Goal: Ask a question: Seek information or help from site administrators or community

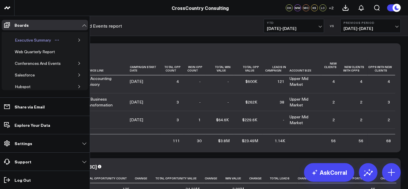
click at [31, 43] on div "Executive Summary" at bounding box center [32, 40] width 39 height 7
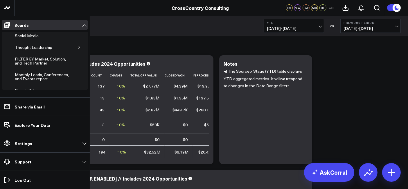
scroll to position [162, 0]
click at [29, 75] on div "Monthly Leads, Conferences, and Events report" at bounding box center [43, 78] width 61 height 11
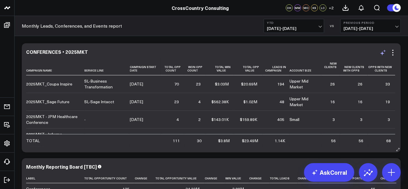
click at [383, 53] on icon at bounding box center [382, 52] width 7 height 7
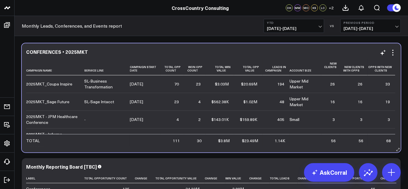
click at [267, 54] on div "CONFERENCES • 2025MKT" at bounding box center [211, 51] width 370 height 5
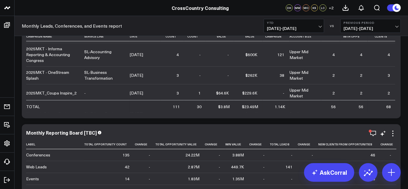
scroll to position [55, 0]
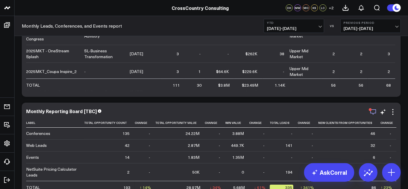
click at [371, 111] on icon "button" at bounding box center [372, 111] width 7 height 7
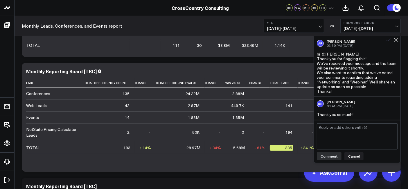
scroll to position [411, 0]
click at [395, 42] on div "AF Alina Fadeyeva 03:39 PM Sep 29 hi @Drew Hallet Thank you for flagging this! …" at bounding box center [357, 67] width 86 height 60
click at [395, 41] on icon at bounding box center [396, 40] width 4 height 4
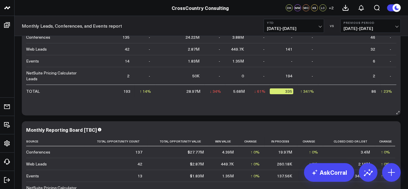
scroll to position [206, 0]
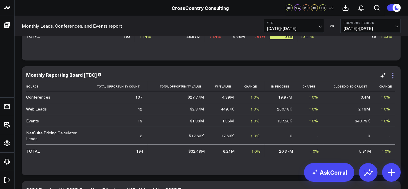
click at [392, 73] on icon at bounding box center [392, 73] width 1 height 1
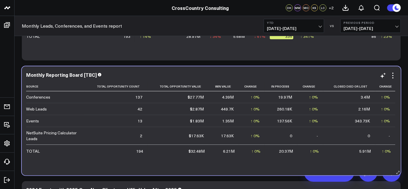
click at [202, 72] on div "Monthly Reporting Board [TBC]" at bounding box center [211, 74] width 370 height 5
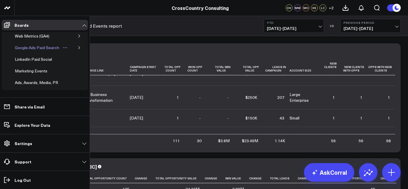
scroll to position [0, 0]
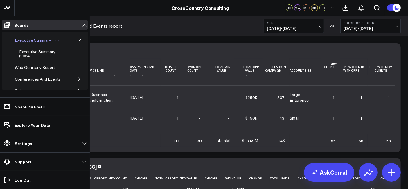
click at [36, 39] on div "Executive Summary" at bounding box center [32, 40] width 39 height 7
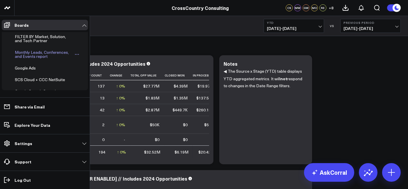
scroll to position [184, 0]
click at [34, 56] on div "Monthly Leads, Conferences, and Events report" at bounding box center [43, 55] width 61 height 11
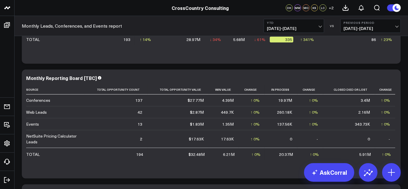
scroll to position [203, 0]
click at [380, 79] on icon at bounding box center [382, 78] width 7 height 7
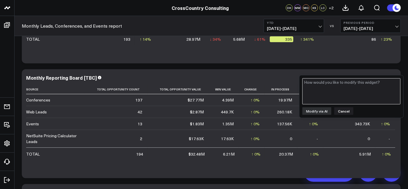
click at [364, 90] on textarea at bounding box center [351, 91] width 98 height 26
type textarea "C"
click at [355, 82] on textarea "Could you add a new clients column" at bounding box center [351, 91] width 98 height 26
click at [352, 90] on textarea "Could you add a new clients from Opportunities column" at bounding box center [351, 91] width 98 height 26
type textarea "Could you add a new clients from Opportunities column?"
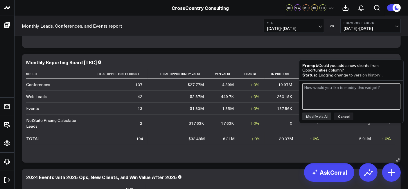
scroll to position [220, 0]
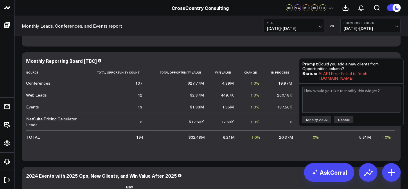
click at [344, 117] on button "Cancel" at bounding box center [343, 119] width 19 height 8
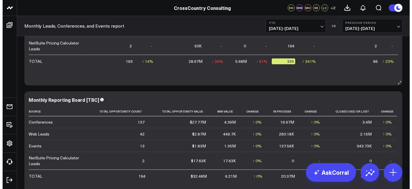
scroll to position [185, 0]
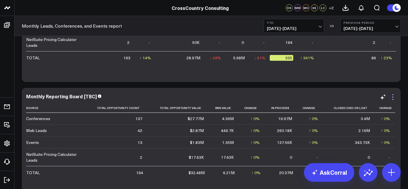
click at [392, 98] on icon at bounding box center [392, 96] width 7 height 7
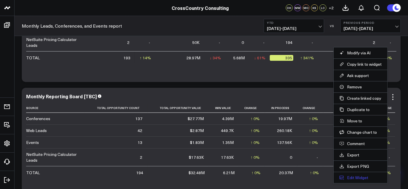
click at [356, 177] on button "Edit Widget" at bounding box center [360, 177] width 42 height 5
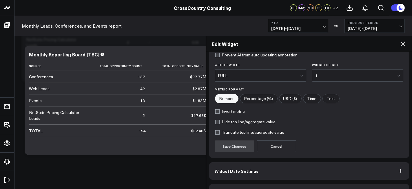
scroll to position [90, 0]
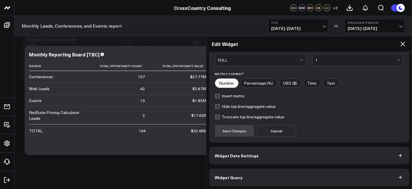
click at [292, 168] on button "Widget Query" at bounding box center [309, 176] width 200 height 17
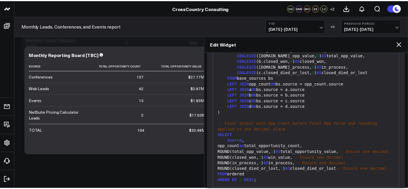
scroll to position [116, 0]
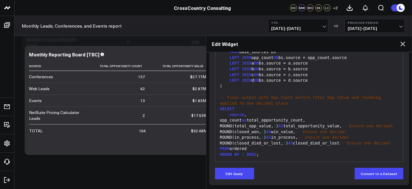
click at [401, 44] on icon at bounding box center [403, 43] width 7 height 7
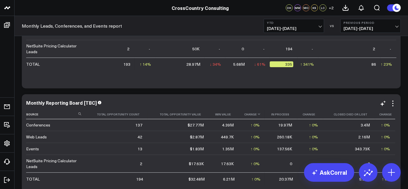
scroll to position [213, 0]
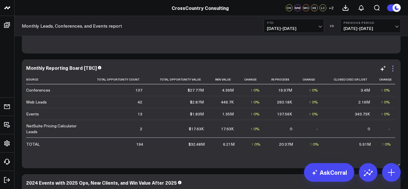
click at [392, 68] on icon at bounding box center [392, 68] width 1 height 1
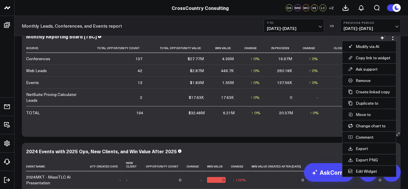
scroll to position [245, 0]
click at [367, 134] on button "Comment" at bounding box center [369, 136] width 42 height 5
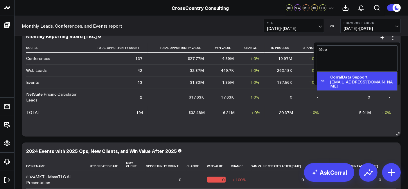
type textarea "@cor"
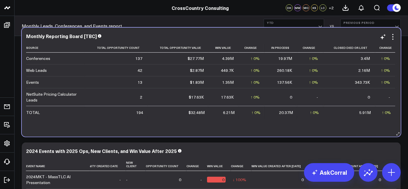
click at [335, 88] on td "0" at bounding box center [349, 97] width 52 height 18
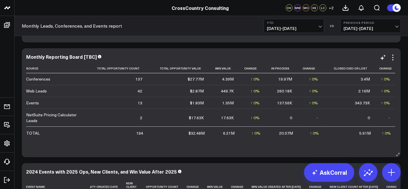
scroll to position [224, 0]
click at [392, 59] on icon at bounding box center [392, 58] width 7 height 7
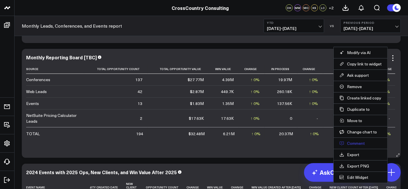
click at [358, 145] on li "Comment" at bounding box center [360, 142] width 54 height 11
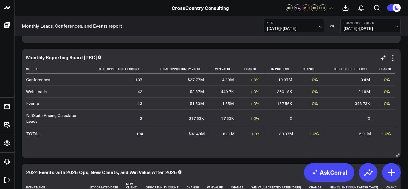
click at [394, 63] on div "Monthly Reporting Board [TBC] Source Total Opportunity Count Total Opportunity …" at bounding box center [211, 103] width 370 height 97
click at [394, 59] on icon at bounding box center [392, 58] width 7 height 7
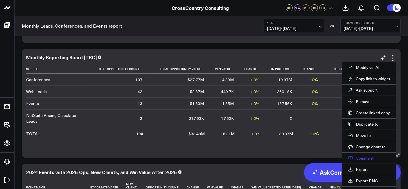
click at [361, 157] on button "Comment" at bounding box center [369, 157] width 42 height 5
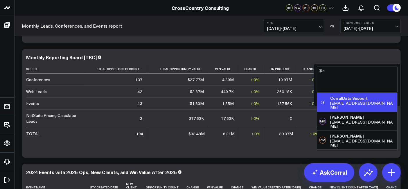
click at [347, 103] on div "[EMAIL_ADDRESS][DOMAIN_NAME]" at bounding box center [362, 105] width 65 height 8
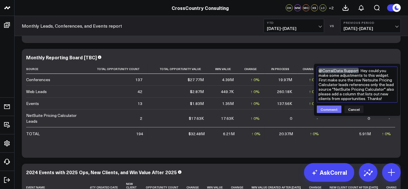
type textarea "@CorralData Support Hey could you make some adjustments to this widget. First m…"
click at [328, 110] on button "Comment" at bounding box center [328, 109] width 25 height 8
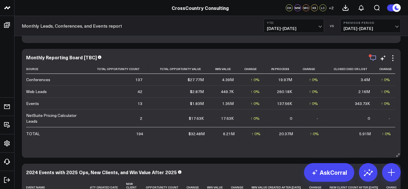
click at [374, 56] on icon "button" at bounding box center [372, 58] width 7 height 7
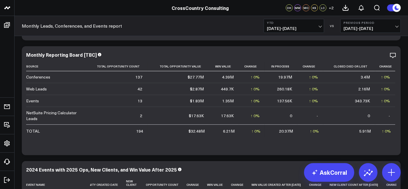
scroll to position [229, 0]
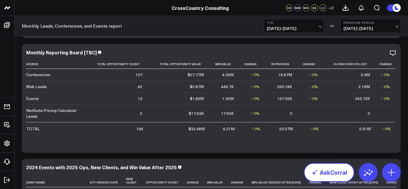
click at [325, 169] on link "AskCorral" at bounding box center [329, 172] width 50 height 19
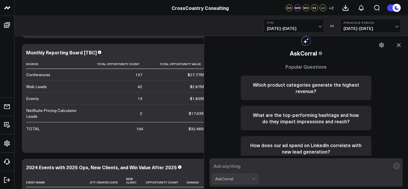
click at [278, 164] on textarea at bounding box center [301, 165] width 178 height 10
click at [346, 164] on textarea "How many salesforce opportunities have been created this year" at bounding box center [301, 165] width 178 height 10
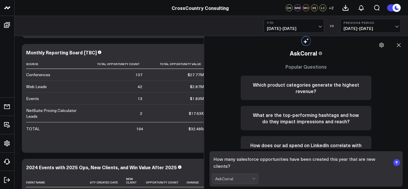
type textarea "How many salesforce opportunities have been created this year that are new clie…"
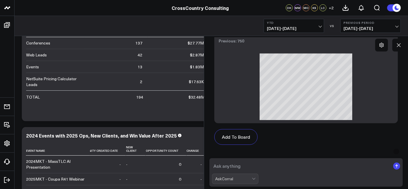
scroll to position [370, 0]
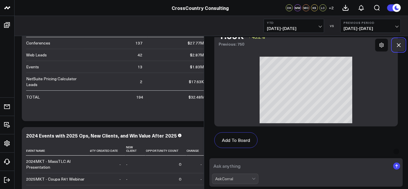
click at [398, 47] on icon at bounding box center [398, 45] width 6 height 6
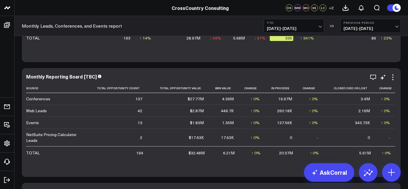
scroll to position [209, 0]
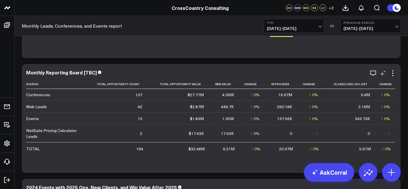
click at [383, 73] on icon at bounding box center [382, 73] width 7 height 7
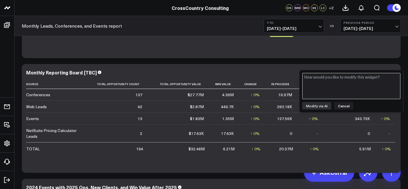
click at [350, 90] on textarea at bounding box center [351, 86] width 98 height 26
type textarea "Could you add a total leads column?"
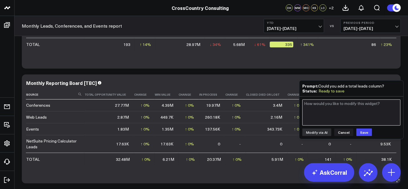
scroll to position [0, 76]
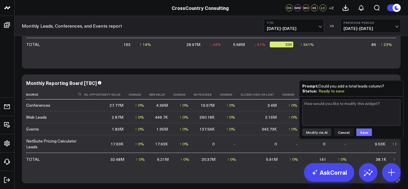
click at [365, 129] on button "Save" at bounding box center [364, 132] width 16 height 8
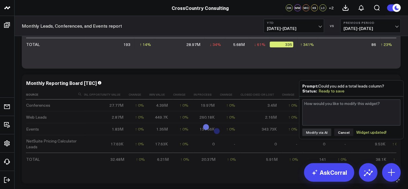
scroll to position [0, 0]
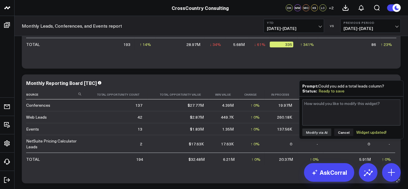
click at [231, 83] on div "Monthly Reporting Board [TBC]" at bounding box center [211, 82] width 370 height 5
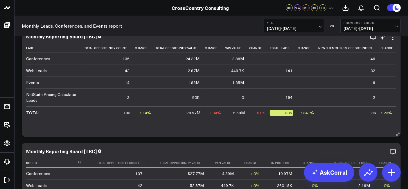
scroll to position [131, 0]
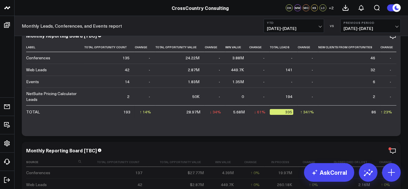
click at [236, 22] on div "Monthly Leads, Conferences, and Events report YTD 01/01/25 - 10/06/25 VS Previo…" at bounding box center [211, 26] width 393 height 20
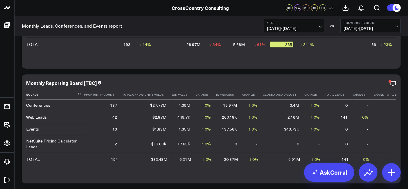
scroll to position [0, 0]
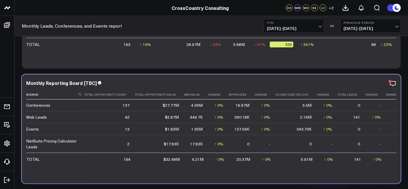
click at [316, 127] on td "↑ 0% Previous 343.73K" at bounding box center [326, 129] width 21 height 12
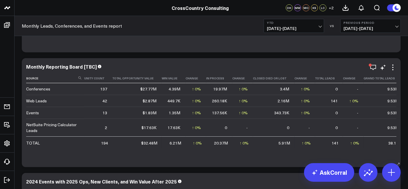
scroll to position [0, 22]
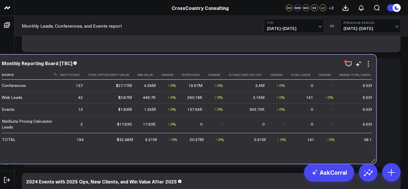
drag, startPoint x: 342, startPoint y: 104, endPoint x: 308, endPoint y: 102, distance: 34.3
click at [318, 102] on td "↑ 0% Previous 141" at bounding box center [328, 97] width 21 height 12
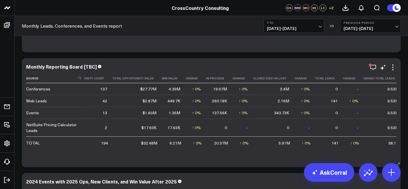
scroll to position [0, 35]
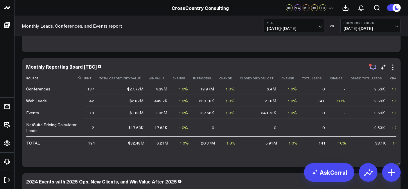
click at [370, 66] on div "button" at bounding box center [369, 65] width 3 height 3
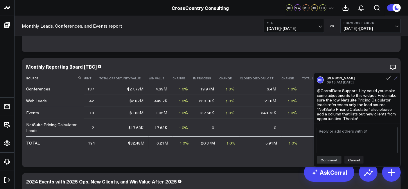
click at [397, 79] on icon at bounding box center [396, 78] width 4 height 4
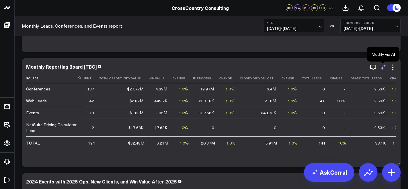
click at [383, 67] on icon at bounding box center [382, 67] width 7 height 7
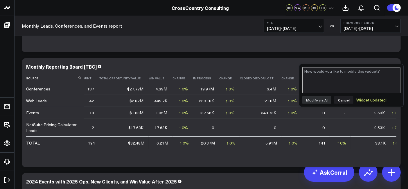
click at [347, 82] on textarea at bounding box center [351, 80] width 98 height 26
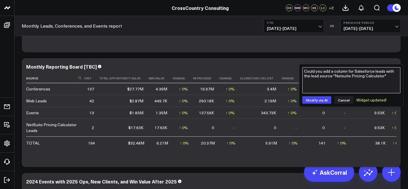
type textarea "Could you add a column for Salesforce leads with the lead source "NetSuite Pric…"
click at [387, 76] on textarea "Could you add a column for Salesforce leads with the lead source "NetSuite Pric…" at bounding box center [351, 80] width 98 height 26
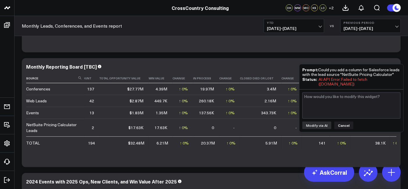
drag, startPoint x: 394, startPoint y: 74, endPoint x: 318, endPoint y: 68, distance: 76.0
click at [318, 68] on div "Prompt: Could you add a column for Salesforce leads with the lead source "NetSu…" at bounding box center [351, 72] width 98 height 10
copy div "Could you add a column for Salesforce leads with the lead source "NetSuite Pric…"
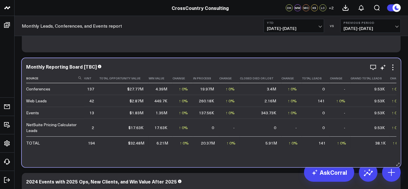
click at [270, 61] on div "Monthly Reporting Board [TBC] Source Total Opportunity Count Total Opportunity …" at bounding box center [211, 112] width 379 height 109
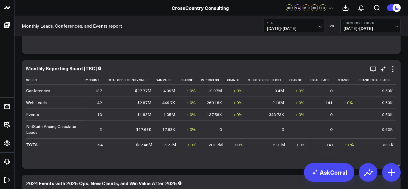
scroll to position [0, 28]
click at [383, 68] on icon at bounding box center [382, 69] width 7 height 7
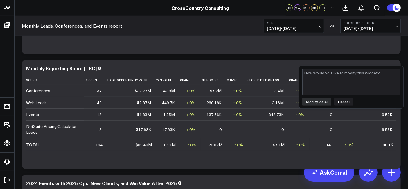
click at [340, 106] on div "Modify via AI Cancel" at bounding box center [351, 87] width 104 height 42
click at [340, 104] on button "Cancel" at bounding box center [343, 102] width 19 height 8
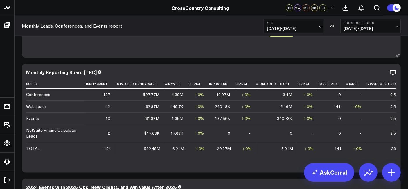
scroll to position [218, 0]
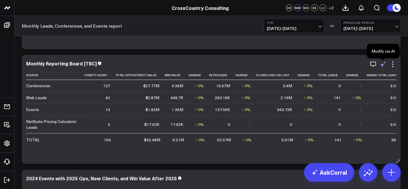
click at [383, 64] on icon at bounding box center [382, 65] width 4 height 4
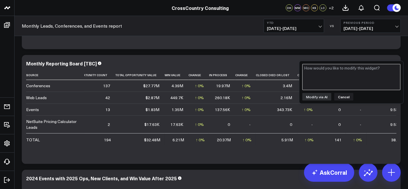
click at [346, 80] on textarea at bounding box center [351, 77] width 98 height 26
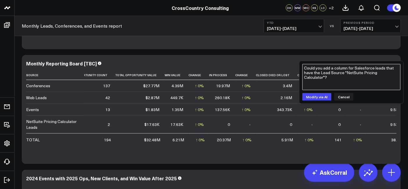
type textarea "Could you add a column for Salesforce leads that have the Lead Source "NetSuite…"
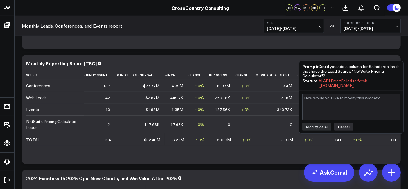
click at [344, 125] on button "Cancel" at bounding box center [343, 127] width 19 height 8
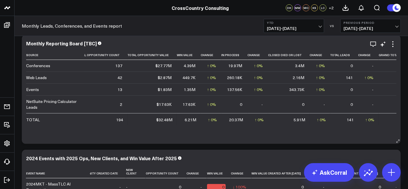
scroll to position [0, 0]
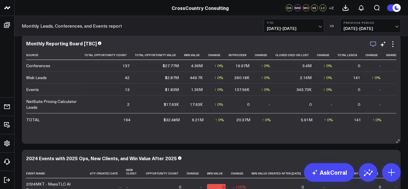
click at [375, 45] on icon "button" at bounding box center [372, 44] width 7 height 7
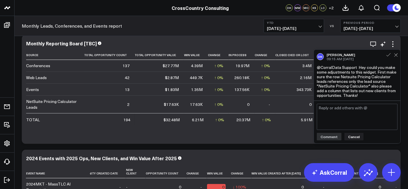
click at [182, 42] on div "Monthly Reporting Board [TBC]" at bounding box center [211, 43] width 370 height 5
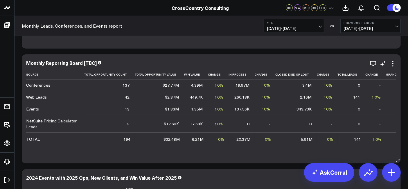
scroll to position [218, 0]
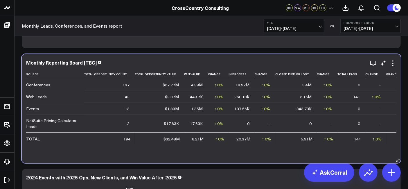
click at [247, 63] on div "Monthly Reporting Board [TBC]" at bounding box center [211, 62] width 370 height 5
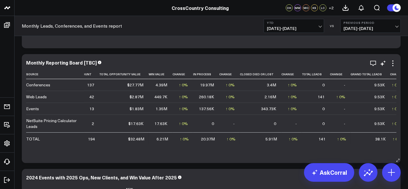
scroll to position [0, 0]
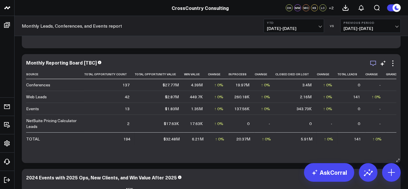
click at [372, 64] on icon "button" at bounding box center [372, 63] width 7 height 7
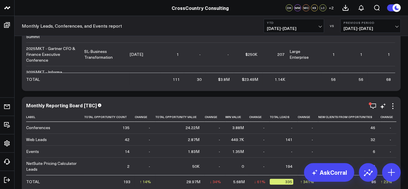
scroll to position [90, 0]
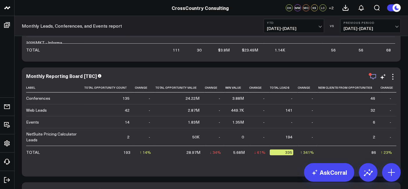
click at [372, 73] on icon "button" at bounding box center [372, 76] width 7 height 7
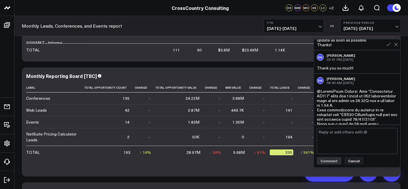
scroll to position [459, 0]
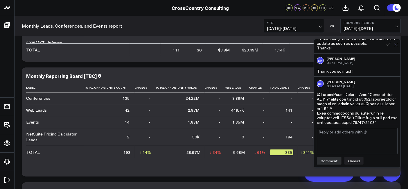
click at [395, 44] on icon at bounding box center [396, 45] width 4 height 4
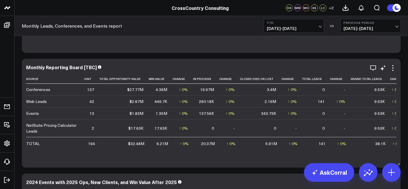
scroll to position [0, 0]
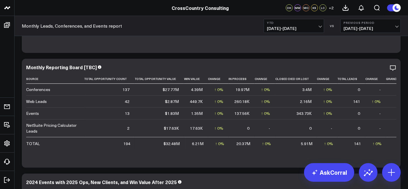
drag, startPoint x: 227, startPoint y: 2, endPoint x: 186, endPoint y: 56, distance: 67.4
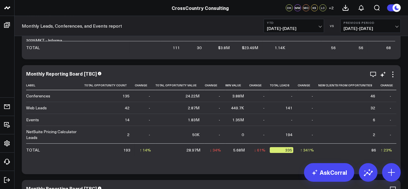
scroll to position [93, 0]
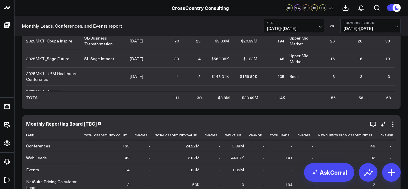
scroll to position [0, 0]
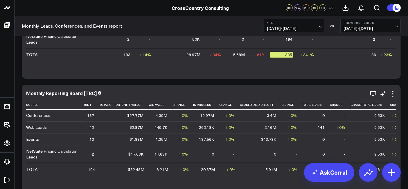
scroll to position [189, 0]
click at [384, 92] on icon at bounding box center [384, 91] width 3 height 2
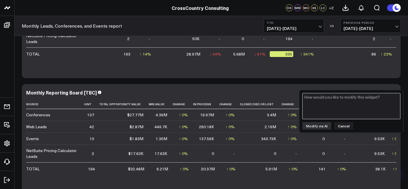
click at [336, 105] on textarea at bounding box center [351, 106] width 98 height 26
type textarea "Could you add a new clients column?"
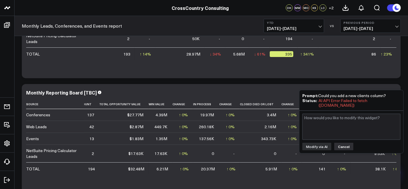
click at [343, 143] on button "Cancel" at bounding box center [343, 146] width 19 height 8
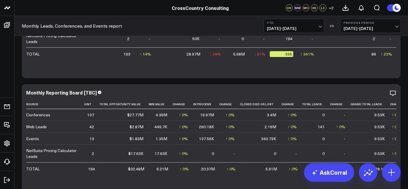
scroll to position [202, 0]
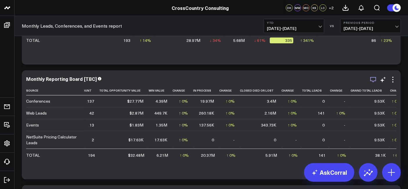
click at [376, 82] on icon "button" at bounding box center [372, 79] width 7 height 7
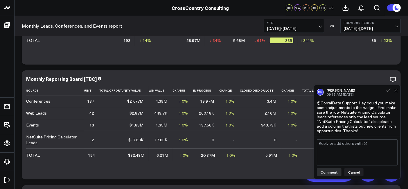
click at [397, 96] on div "DH Drew Hallet 09:15 AM Today @CorralData Support Hey could you make some adjus…" at bounding box center [357, 110] width 86 height 51
click at [398, 94] on div "DH Drew Hallet 09:15 AM Today @CorralData Support Hey could you make some adjus…" at bounding box center [357, 110] width 86 height 51
click at [395, 92] on button at bounding box center [396, 90] width 4 height 5
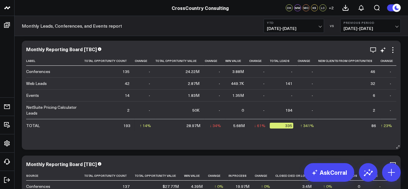
scroll to position [212, 0]
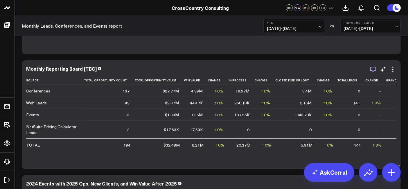
click at [373, 72] on icon "button" at bounding box center [372, 69] width 7 height 7
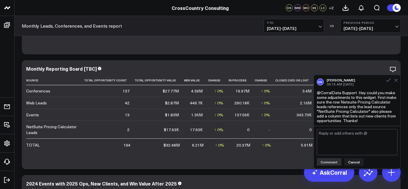
click at [395, 82] on button at bounding box center [396, 79] width 4 height 5
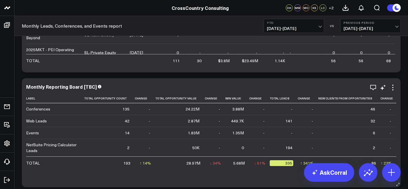
scroll to position [83, 0]
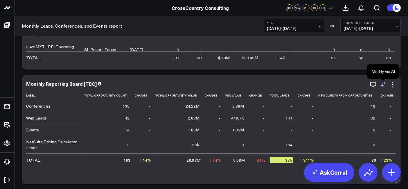
click at [382, 85] on icon at bounding box center [382, 85] width 4 height 4
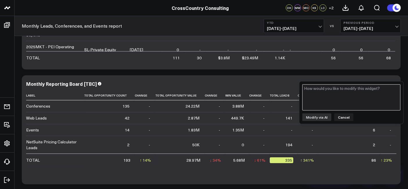
click at [351, 92] on textarea at bounding box center [351, 97] width 98 height 26
type textarea "C"
type textarea "Could you add a new clients with opportunities column?"
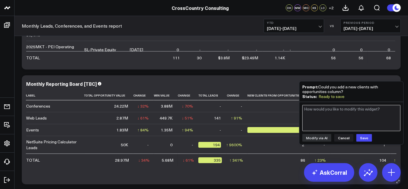
scroll to position [0, 75]
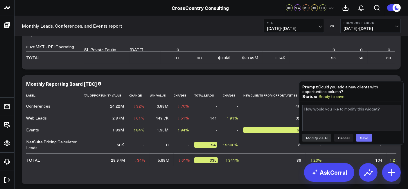
click at [363, 135] on button "Save" at bounding box center [364, 138] width 16 height 8
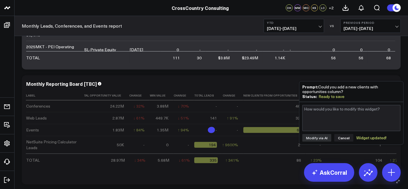
scroll to position [0, 0]
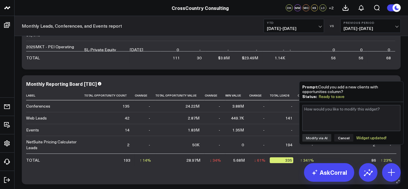
click at [257, 82] on div "Monthly Reporting Board [TBC]" at bounding box center [211, 83] width 370 height 5
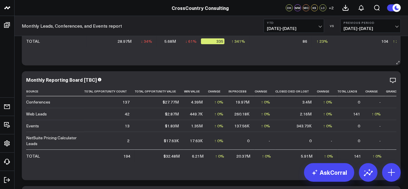
scroll to position [221, 0]
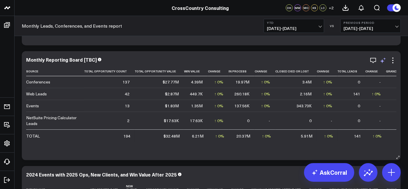
click at [384, 58] on icon at bounding box center [384, 58] width 3 height 2
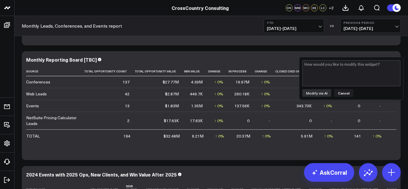
click at [360, 57] on div "Modify via AI Cancel" at bounding box center [351, 78] width 104 height 42
click at [349, 72] on textarea at bounding box center [351, 73] width 98 height 26
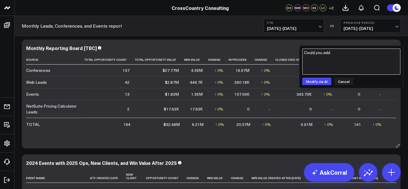
scroll to position [241, 0]
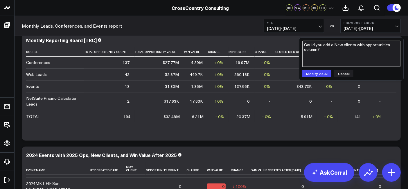
type textarea "Could you add a New clients with opportunities column?"
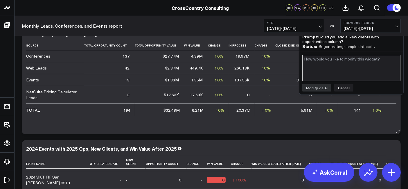
scroll to position [226, 0]
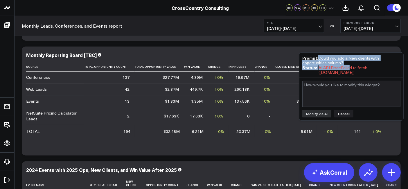
drag, startPoint x: 348, startPoint y: 64, endPoint x: 317, endPoint y: 59, distance: 31.5
click at [317, 59] on div "Prompt: Could you add a New clients with opportunities column? Status: AI API E…" at bounding box center [351, 64] width 98 height 19
click at [342, 110] on button "Cancel" at bounding box center [343, 114] width 19 height 8
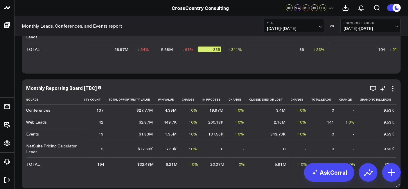
scroll to position [0, 35]
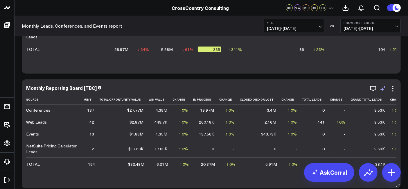
click at [379, 86] on icon at bounding box center [382, 88] width 7 height 7
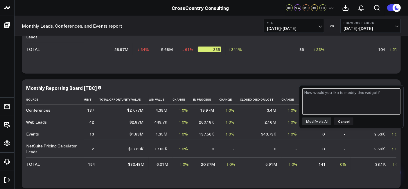
click at [341, 107] on textarea at bounding box center [351, 101] width 98 height 26
type textarea "Please add a New clients with opportunities column?"
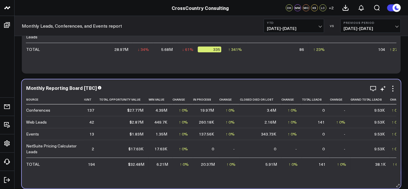
click at [249, 88] on div "Monthly Reporting Board [TBC]" at bounding box center [211, 87] width 370 height 5
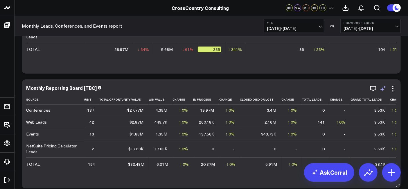
click at [379, 88] on icon at bounding box center [382, 88] width 7 height 7
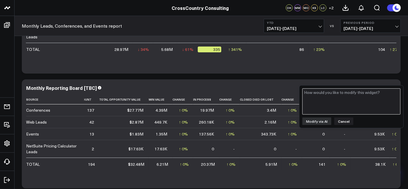
click at [330, 103] on textarea at bounding box center [351, 101] width 98 height 26
click at [339, 118] on button "Cancel" at bounding box center [343, 121] width 19 height 8
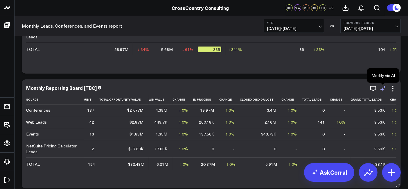
click at [383, 89] on icon at bounding box center [382, 88] width 7 height 7
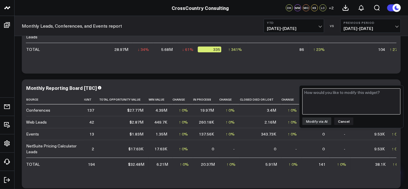
click at [346, 106] on textarea at bounding box center [351, 101] width 98 height 26
type textarea "Please add a column containing opportunities with new clients?"
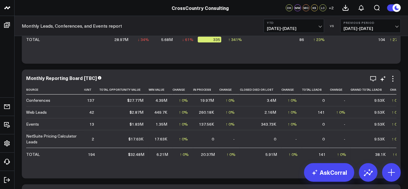
scroll to position [204, 0]
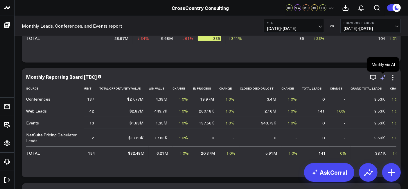
click at [382, 79] on icon at bounding box center [382, 78] width 4 height 4
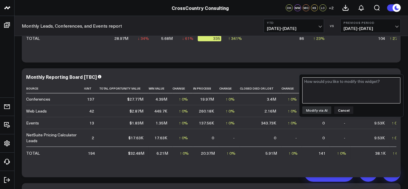
click at [338, 92] on textarea at bounding box center [351, 90] width 98 height 26
paste textarea "[EMAIL_ADDRESS][DOMAIN_NAME]"
type textarea "[EMAIL_ADDRESS][DOMAIN_NAME]"
click at [370, 82] on textarea "[EMAIL_ADDRESS][DOMAIN_NAME]" at bounding box center [351, 90] width 98 height 26
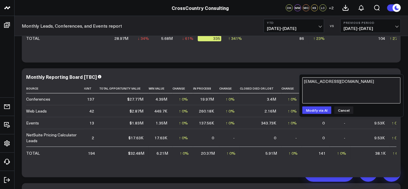
click at [370, 82] on textarea "[EMAIL_ADDRESS][DOMAIN_NAME]" at bounding box center [351, 90] width 98 height 26
type textarea "Please add a new clients from opportunities column?"
click at [309, 111] on button "Modify via AI" at bounding box center [316, 110] width 29 height 8
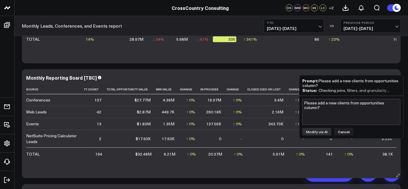
scroll to position [0, 35]
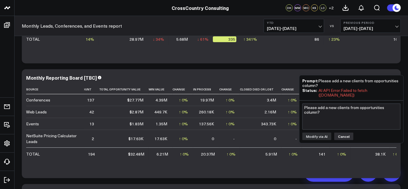
click at [343, 135] on button "Cancel" at bounding box center [343, 136] width 19 height 8
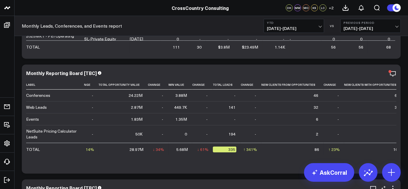
scroll to position [93, 0]
click at [372, 75] on icon "button" at bounding box center [373, 74] width 6 height 6
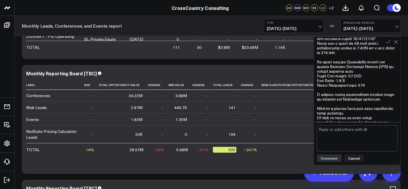
scroll to position [537, 0]
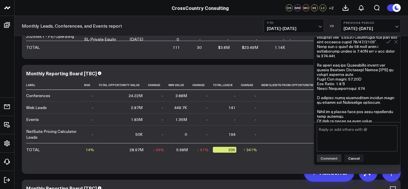
click at [394, 42] on icon at bounding box center [396, 42] width 4 height 4
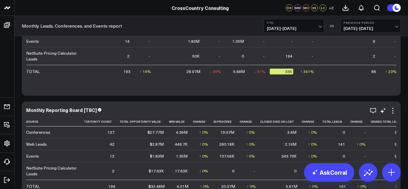
scroll to position [169, 0]
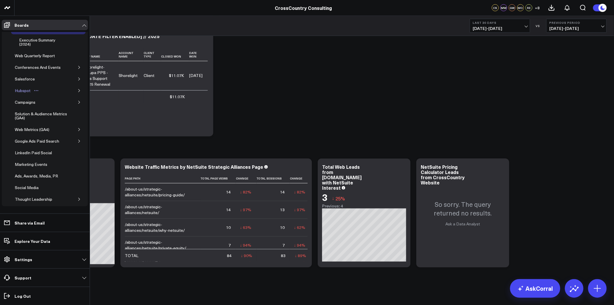
scroll to position [12, 0]
click at [78, 130] on icon "button" at bounding box center [78, 128] width 3 height 3
click at [38, 126] on div "Web Metrics (GA4)" at bounding box center [31, 129] width 37 height 7
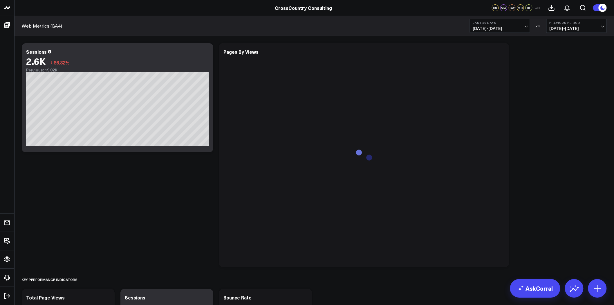
click at [367, 28] on span "09/07/25 - 10/06/25" at bounding box center [500, 28] width 54 height 5
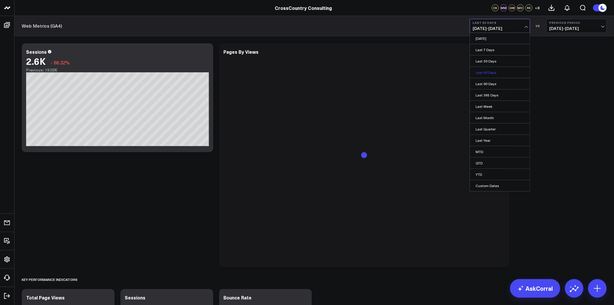
click at [367, 71] on link "Last 60 Days" at bounding box center [500, 72] width 60 height 11
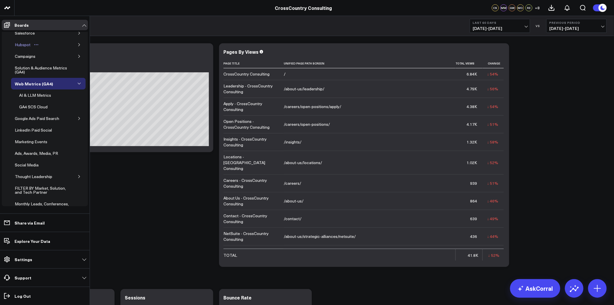
scroll to position [139, 0]
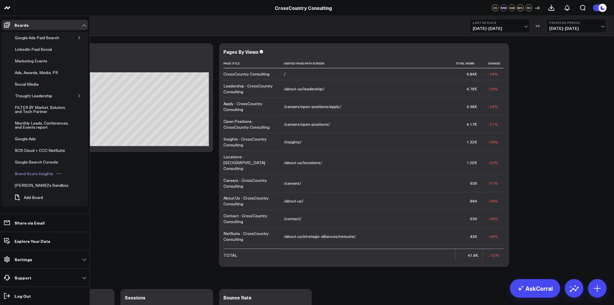
click at [37, 160] on div "Brand Score Insights" at bounding box center [33, 173] width 41 height 7
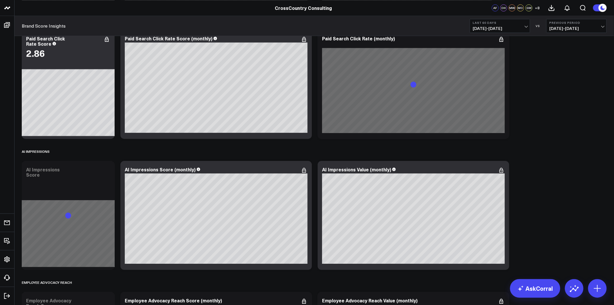
scroll to position [2499, 0]
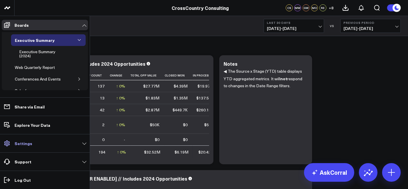
click at [82, 140] on link "Settings" at bounding box center [45, 143] width 86 height 10
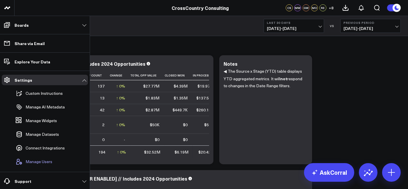
click at [41, 157] on button "Manage Users" at bounding box center [32, 161] width 39 height 13
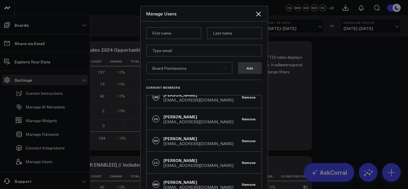
scroll to position [39, 0]
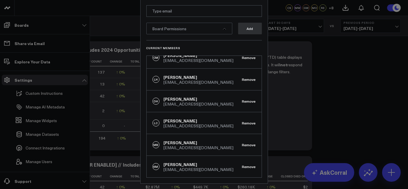
drag, startPoint x: 235, startPoint y: 170, endPoint x: 158, endPoint y: 169, distance: 76.9
click at [158, 160] on div "KM Kahea Mueller kmueller@crosscountry-consulting.com Remove" at bounding box center [203, 165] width 115 height 21
click at [171, 160] on div "kmueller@crosscountry-consulting.com" at bounding box center [199, 169] width 70 height 4
drag, startPoint x: 165, startPoint y: 170, endPoint x: 197, endPoint y: 169, distance: 31.3
click at [197, 160] on div "kmueller@crosscountry-consulting.com" at bounding box center [199, 169] width 70 height 4
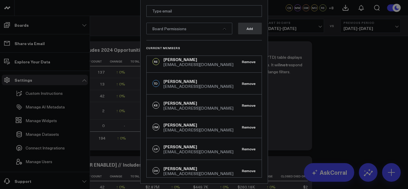
scroll to position [146, 0]
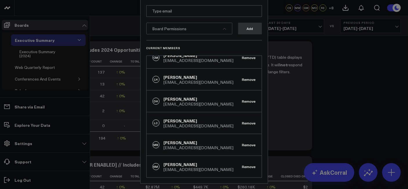
click at [185, 34] on div "Board Permissions" at bounding box center [189, 29] width 86 height 12
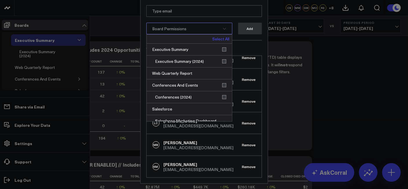
click at [169, 160] on div "Kahea Mueller" at bounding box center [199, 164] width 70 height 6
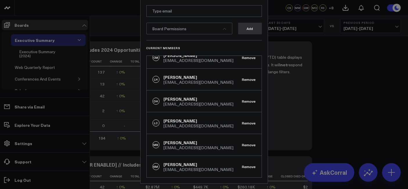
click at [180, 160] on div "Kahea Mueller" at bounding box center [199, 164] width 70 height 6
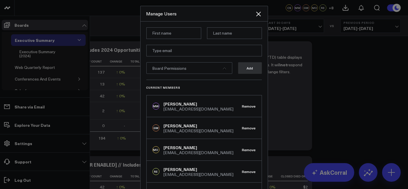
scroll to position [0, 0]
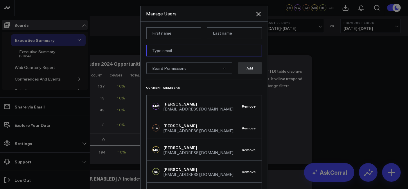
click at [177, 52] on input "email" at bounding box center [203, 51] width 115 height 12
click at [162, 61] on form "Board Permissions Add" at bounding box center [203, 53] width 115 height 52
click at [170, 66] on span "Board Permissions" at bounding box center [169, 68] width 34 height 6
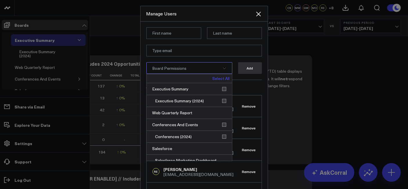
click at [219, 78] on link "Select All" at bounding box center [220, 78] width 17 height 4
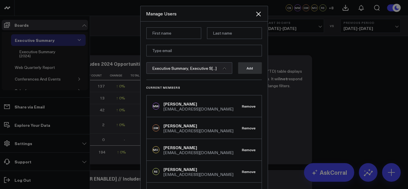
click at [206, 56] on form "Executive Summary, Executive S[...] Add" at bounding box center [203, 53] width 115 height 52
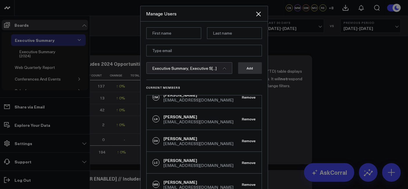
scroll to position [39, 0]
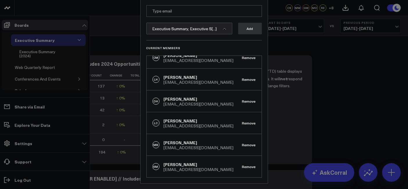
click at [172, 160] on div "[EMAIL_ADDRESS][DOMAIN_NAME]" at bounding box center [199, 169] width 70 height 4
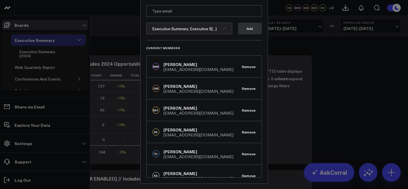
scroll to position [0, 0]
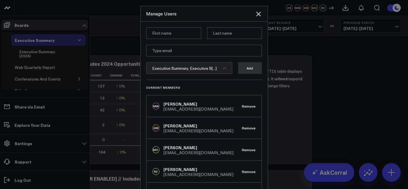
click at [220, 71] on div "Executive Summary, Executive S[...]" at bounding box center [189, 68] width 86 height 12
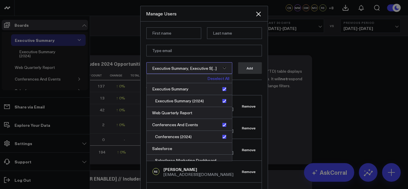
click at [216, 79] on link "Deselect All" at bounding box center [218, 78] width 22 height 4
click at [204, 57] on form "Board Permissions Select All Executive Summary Executive Summary (2024) Web Qua…" at bounding box center [203, 53] width 115 height 52
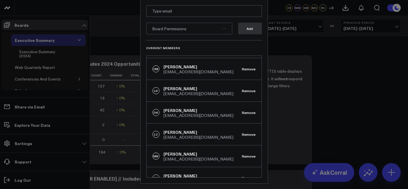
scroll to position [146, 0]
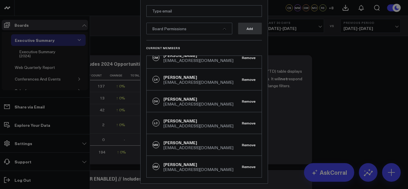
drag, startPoint x: 160, startPoint y: 170, endPoint x: 232, endPoint y: 172, distance: 72.5
click at [232, 160] on div "KM Kahea Mueller kmueller@crosscountry-consulting.com Remove" at bounding box center [203, 165] width 115 height 21
copy div "[EMAIL_ADDRESS][DOMAIN_NAME]"
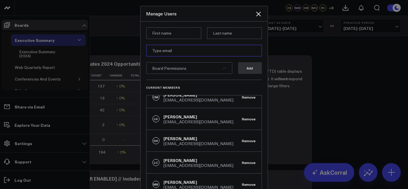
click at [167, 48] on input "email" at bounding box center [203, 51] width 115 height 12
paste input "[EMAIL_ADDRESS][DOMAIN_NAME]"
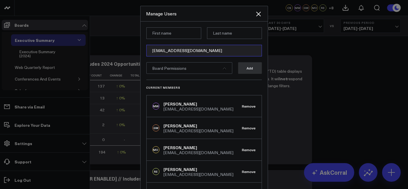
type input "[EMAIL_ADDRESS][DOMAIN_NAME]"
click at [169, 36] on input at bounding box center [173, 33] width 55 height 12
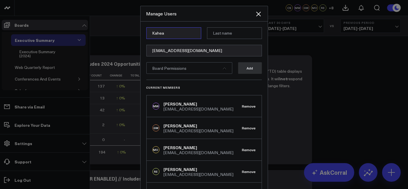
type input "Kahea"
click at [242, 34] on input at bounding box center [234, 33] width 55 height 12
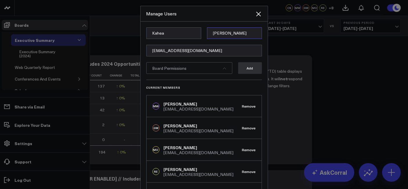
type input "Mueller"
click at [203, 70] on div "Board Permissions" at bounding box center [189, 68] width 86 height 12
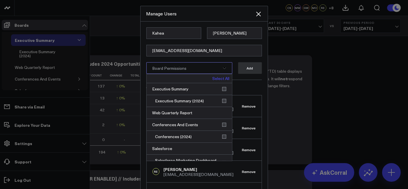
click at [220, 80] on link "Select All" at bounding box center [220, 78] width 17 height 4
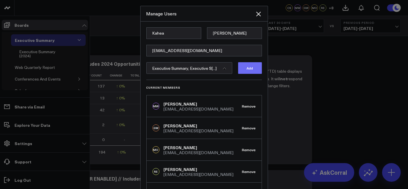
click at [249, 69] on button "Add" at bounding box center [250, 68] width 24 height 12
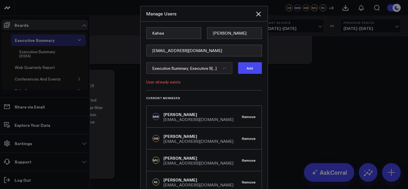
click at [221, 75] on form "Kahea Mueller kmueller@crosscountry-consulting.com Executive Summary, Executive…" at bounding box center [203, 58] width 115 height 63
click at [211, 70] on span "Executive Summary, Executive S[...]" at bounding box center [184, 68] width 64 height 6
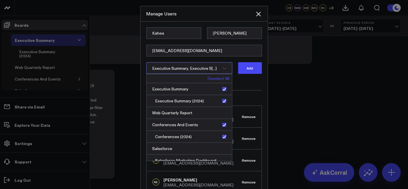
click at [217, 79] on link "Deselect All" at bounding box center [218, 78] width 22 height 4
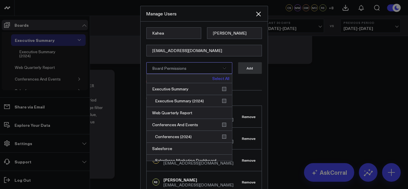
click at [251, 77] on form "Kahea Mueller kmueller@crosscountry-consulting.com Board Permissions Select All…" at bounding box center [203, 58] width 115 height 63
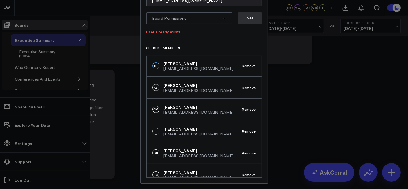
scroll to position [146, 0]
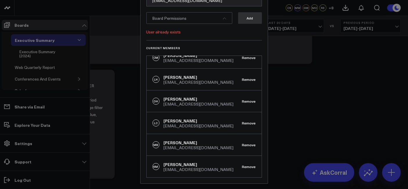
click at [178, 160] on div "[PERSON_NAME]" at bounding box center [199, 164] width 70 height 6
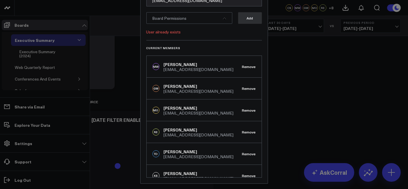
scroll to position [0, 0]
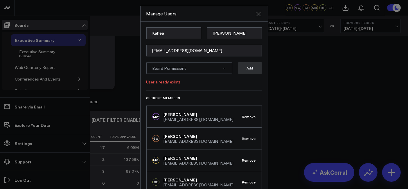
click at [255, 14] on icon "Close" at bounding box center [258, 13] width 7 height 7
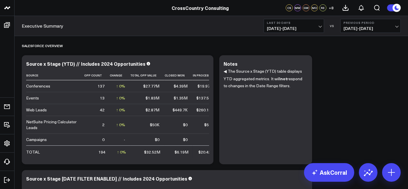
click at [274, 26] on span "09/07/25 - 10/06/25" at bounding box center [294, 28] width 54 height 5
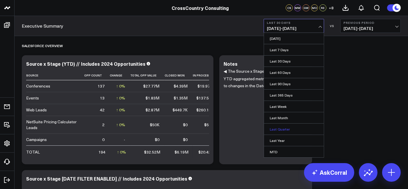
scroll to position [32, 0]
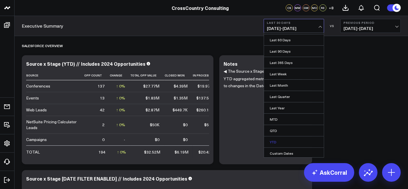
click at [278, 140] on link "YTD" at bounding box center [294, 141] width 60 height 11
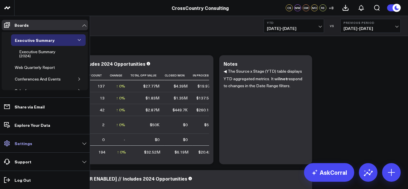
click at [62, 142] on link "Settings" at bounding box center [45, 143] width 86 height 10
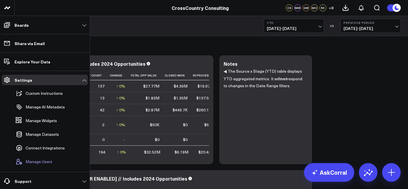
click at [43, 160] on span "Manage Users" at bounding box center [39, 161] width 27 height 5
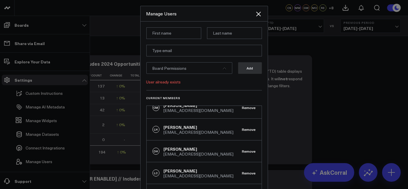
scroll to position [50, 0]
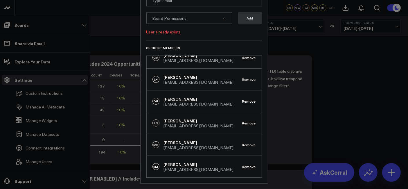
click at [175, 160] on div "[PERSON_NAME]" at bounding box center [199, 164] width 70 height 6
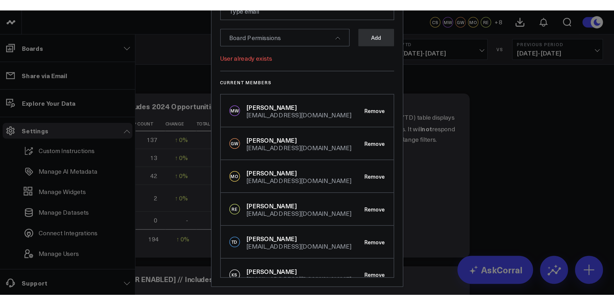
scroll to position [0, 0]
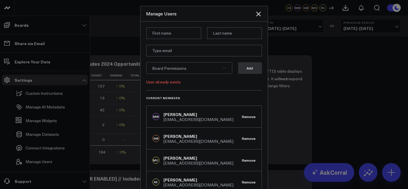
click at [321, 82] on div at bounding box center [204, 94] width 408 height 189
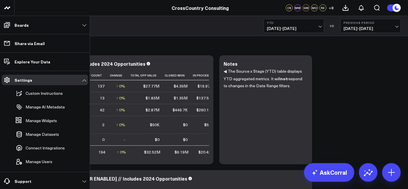
click at [53, 157] on li "Manage Users" at bounding box center [45, 161] width 86 height 13
click at [47, 160] on span "Manage Users" at bounding box center [39, 161] width 27 height 5
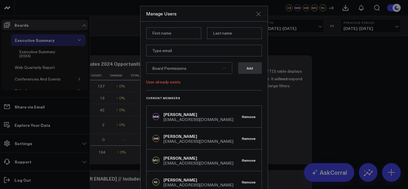
click at [256, 15] on icon "Close" at bounding box center [258, 13] width 7 height 7
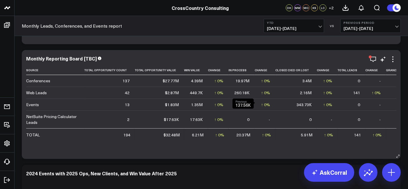
scroll to position [0, 35]
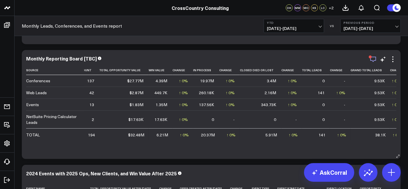
click at [374, 59] on icon "button" at bounding box center [372, 59] width 7 height 7
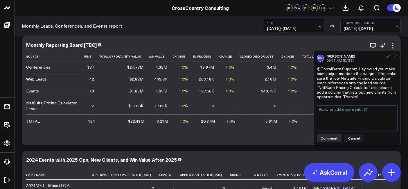
scroll to position [225, 0]
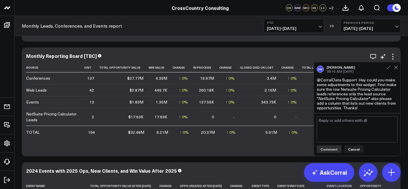
click at [224, 50] on div "Monthly Reporting Board [TBC] Source Total Opportunity Count Total Opportunity …" at bounding box center [211, 101] width 379 height 109
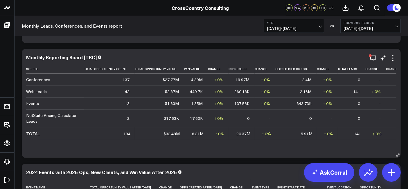
scroll to position [225, 0]
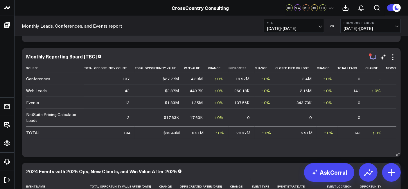
click at [370, 58] on icon "button" at bounding box center [373, 58] width 6 height 6
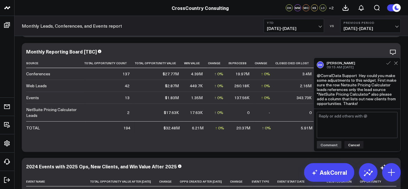
scroll to position [224, 0]
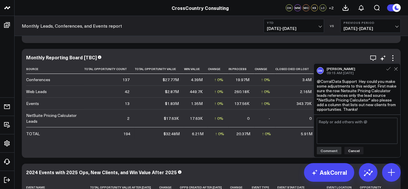
click at [307, 53] on div "Monthly Reporting Board [TBC] Source Total Opportunity Count Total Opportunity …" at bounding box center [211, 103] width 379 height 109
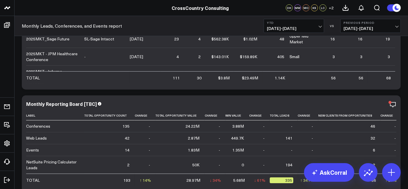
scroll to position [61, 0]
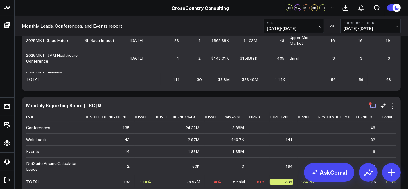
click at [374, 106] on icon "button" at bounding box center [372, 105] width 7 height 7
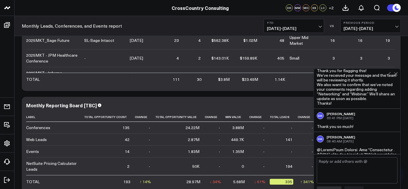
scroll to position [412, 0]
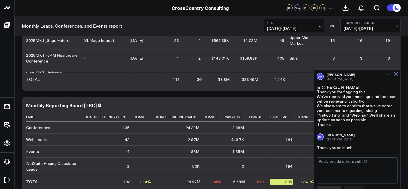
click at [394, 75] on icon at bounding box center [396, 74] width 4 height 4
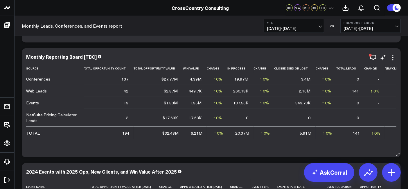
scroll to position [0, 0]
click at [373, 57] on icon "button" at bounding box center [372, 57] width 7 height 7
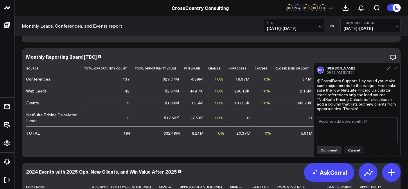
scroll to position [250, 0]
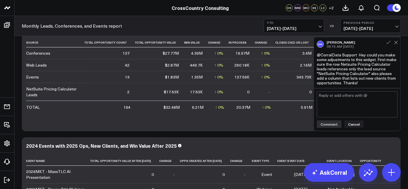
click at [394, 45] on div "DH [PERSON_NAME] 09:15 AM [DATE]" at bounding box center [356, 44] width 81 height 8
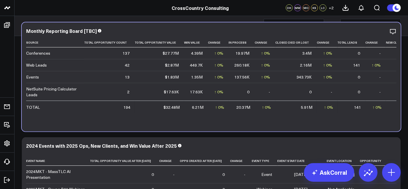
click at [191, 131] on div "Monthly Reporting Board [TBC] Source Total Opportunity Count Total Opportunity …" at bounding box center [211, 76] width 379 height 109
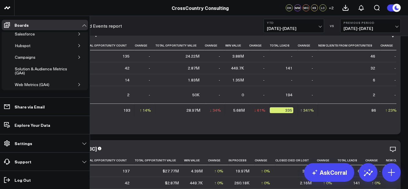
scroll to position [41, 0]
click at [76, 56] on button "button" at bounding box center [79, 58] width 6 height 6
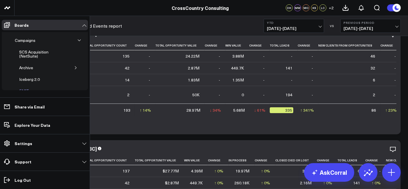
scroll to position [44, 0]
click at [25, 52] on div "Campaigns" at bounding box center [24, 54] width 23 height 7
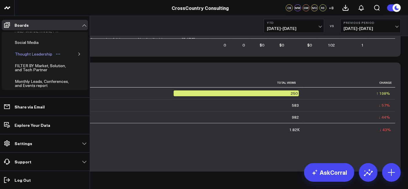
scroll to position [186, 0]
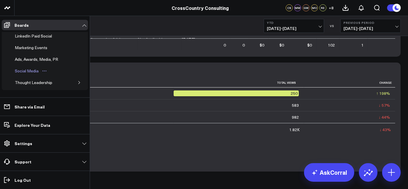
click at [20, 67] on div "Social Media" at bounding box center [26, 70] width 27 height 7
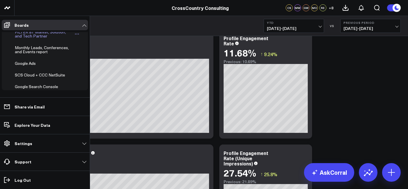
scroll to position [249, 0]
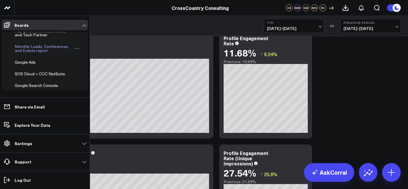
click at [30, 49] on div "Monthly Leads, Conferences, and Events report" at bounding box center [43, 48] width 61 height 11
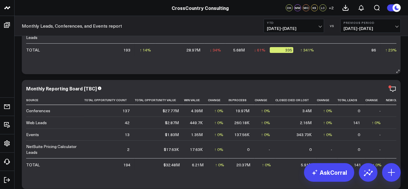
scroll to position [216, 0]
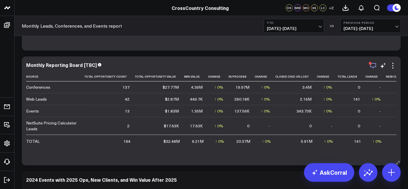
click at [374, 62] on icon "button" at bounding box center [372, 65] width 7 height 7
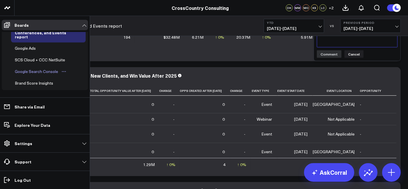
scroll to position [267, 0]
click at [36, 57] on div "SCS Cloud + CCC NetSuite" at bounding box center [39, 60] width 53 height 7
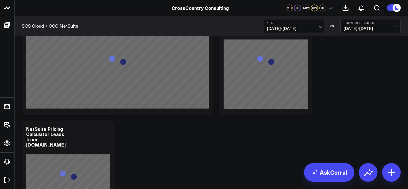
scroll to position [1294, 0]
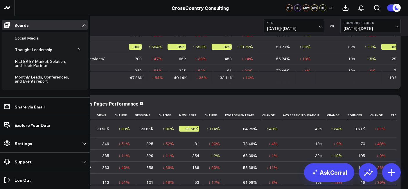
scroll to position [217, 0]
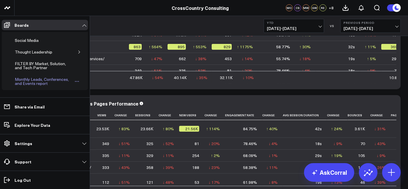
click at [35, 76] on div "Monthly Leads, Conferences, and Events report" at bounding box center [43, 81] width 61 height 11
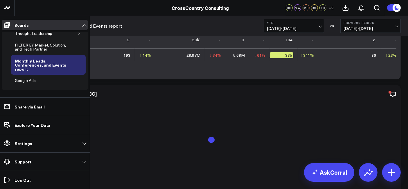
scroll to position [239, 0]
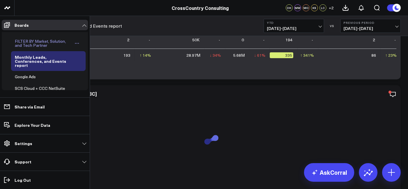
click at [36, 43] on div "FILTER BY Market, Solution, and Tech Partner" at bounding box center [43, 43] width 60 height 11
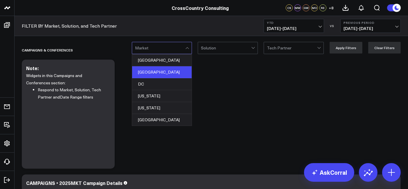
click at [157, 66] on div "[GEOGRAPHIC_DATA]" at bounding box center [161, 72] width 59 height 12
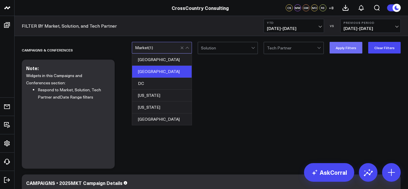
click at [352, 47] on button "Apply Filters" at bounding box center [345, 48] width 33 height 12
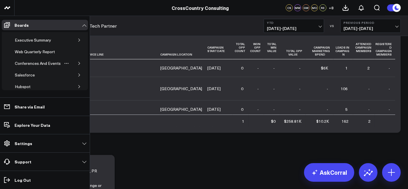
click at [77, 63] on icon "button" at bounding box center [78, 62] width 3 height 3
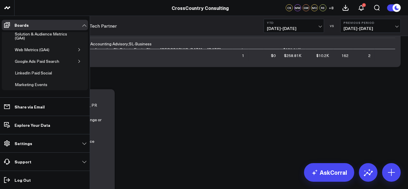
scroll to position [153, 0]
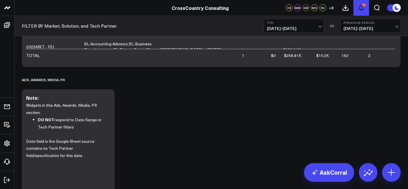
click at [358, 10] on icon at bounding box center [360, 7] width 7 height 7
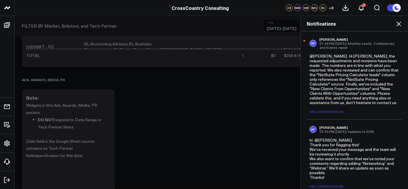
click at [397, 26] on icon at bounding box center [398, 23] width 7 height 7
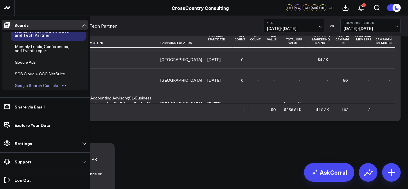
scroll to position [232, 0]
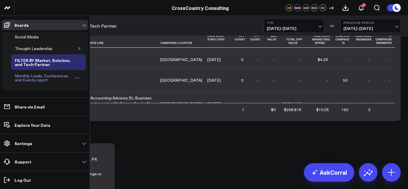
click at [35, 75] on div "Monthly Leads, Conferences, and Events report" at bounding box center [43, 77] width 61 height 11
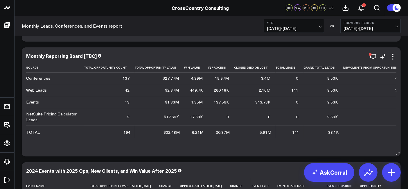
scroll to position [0, 56]
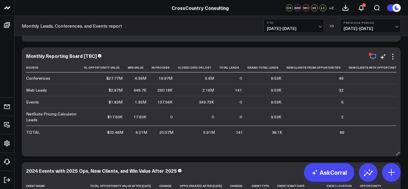
click at [373, 56] on icon "button" at bounding box center [372, 56] width 7 height 7
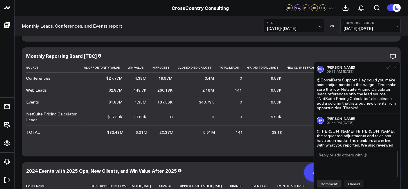
scroll to position [44, 0]
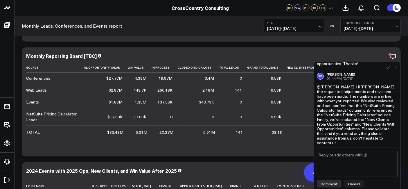
click at [397, 69] on icon at bounding box center [396, 68] width 4 height 4
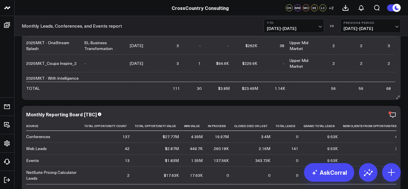
scroll to position [53, 0]
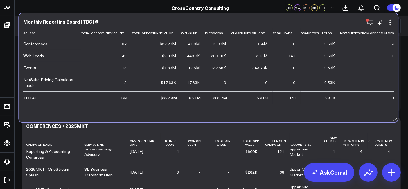
drag, startPoint x: 180, startPoint y: 116, endPoint x: 177, endPoint y: 25, distance: 91.4
click at [177, 25] on div "Monthly Reporting Board [TBC]" at bounding box center [208, 22] width 370 height 7
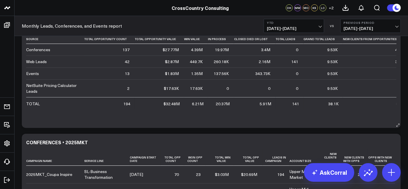
scroll to position [13, 0]
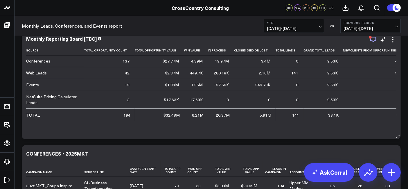
click at [371, 37] on div "button" at bounding box center [369, 37] width 3 height 3
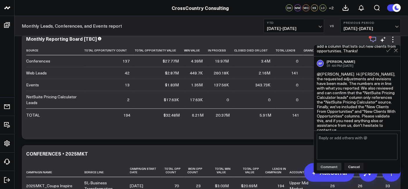
scroll to position [43, 0]
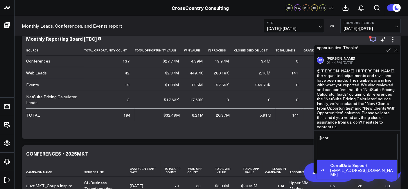
click at [341, 168] on div "[EMAIL_ADDRESS][DOMAIN_NAME]" at bounding box center [362, 172] width 65 height 8
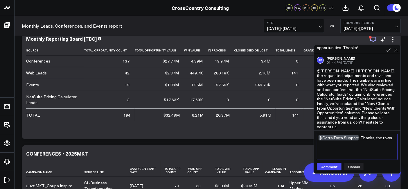
type textarea "@CorralData Support Thanks, the rows"
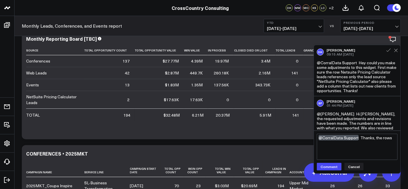
scroll to position [44, 0]
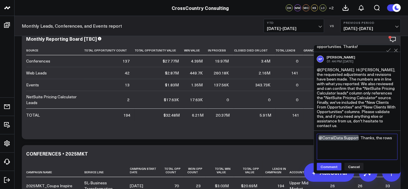
click at [392, 140] on textarea "@CorralData Support Thanks, the rows" at bounding box center [356, 146] width 81 height 26
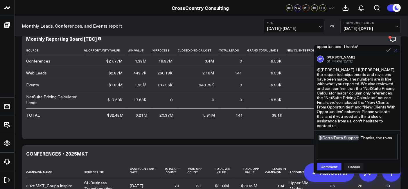
click at [395, 51] on icon at bounding box center [396, 50] width 4 height 4
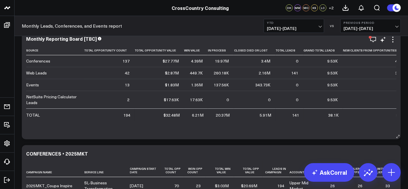
scroll to position [0, 0]
click at [373, 41] on icon "button" at bounding box center [373, 40] width 6 height 6
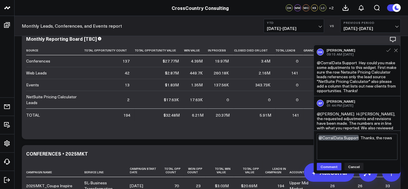
click at [392, 138] on textarea "@CorralData Support Thanks, the rows" at bounding box center [356, 146] width 81 height 26
click at [373, 144] on textarea "@CorralData Support Thanks, the rows "Conferences" "Web Leads"" at bounding box center [356, 146] width 81 height 26
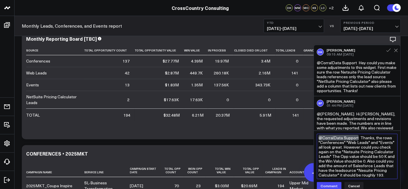
click at [392, 142] on textarea "@CorralData Support Thanks, the rows "Conferences" "Web Leads" and "Events" all…" at bounding box center [356, 155] width 81 height 45
click at [339, 149] on textarea "@CorralData Support Thanks, the rows "Conferences" "Web Leads" and "Events" all…" at bounding box center [356, 158] width 81 height 50
click at [340, 146] on textarea "@CorralData Support Thanks, the rows "Conferences" "Web Leads" and "Events" all…" at bounding box center [356, 155] width 81 height 45
click at [341, 146] on textarea "@CorralData Support Thanks, the rows "Conferences" "Web Leads" and "Events" all…" at bounding box center [356, 155] width 81 height 45
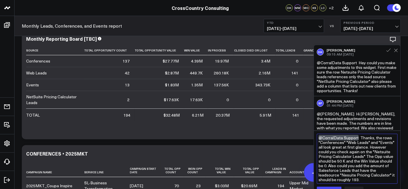
click at [364, 156] on textarea "@CorralData Support Thanks, the rows "Conferences" "Web Leads" and "Events" all…" at bounding box center [356, 158] width 81 height 50
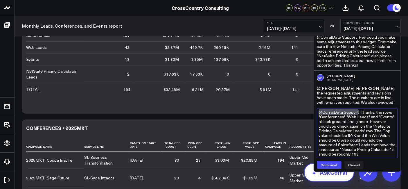
scroll to position [39, 0]
click at [372, 153] on textarea "@CorralData Support Thanks, the rows "Conferences" "Web Leads" and "Events" all…" at bounding box center [356, 133] width 81 height 50
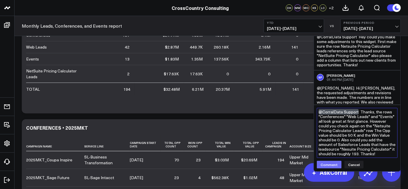
type textarea "@CorralData Support Thanks, the rows "Conferences" "Web Leads" and "Events" all…"
click at [328, 161] on button "Comment" at bounding box center [328, 164] width 25 height 8
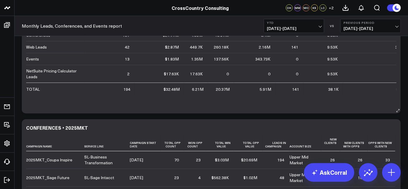
scroll to position [0, 0]
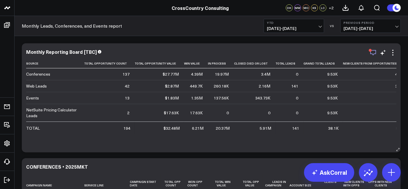
click at [374, 52] on icon "button" at bounding box center [372, 52] width 7 height 7
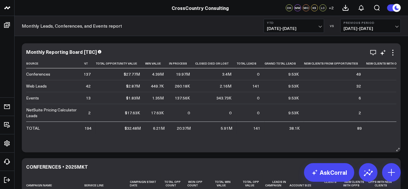
scroll to position [0, 56]
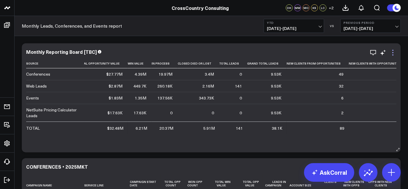
click at [392, 53] on icon at bounding box center [392, 52] width 7 height 7
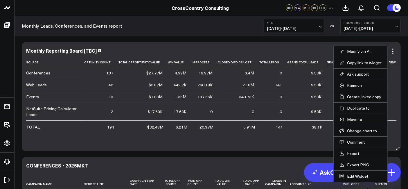
scroll to position [0, 0]
